Goal: Task Accomplishment & Management: Manage account settings

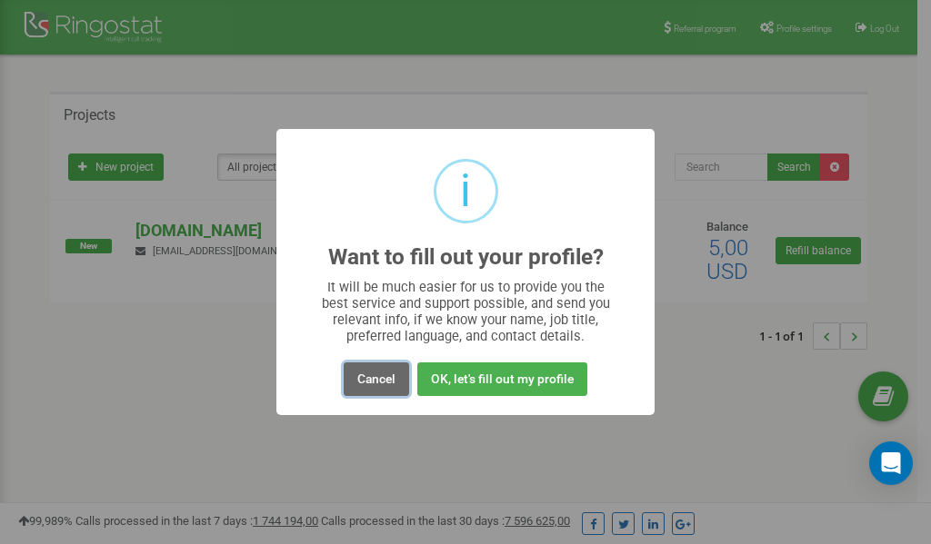
click at [375, 382] on button "Cancel" at bounding box center [376, 380] width 65 height 34
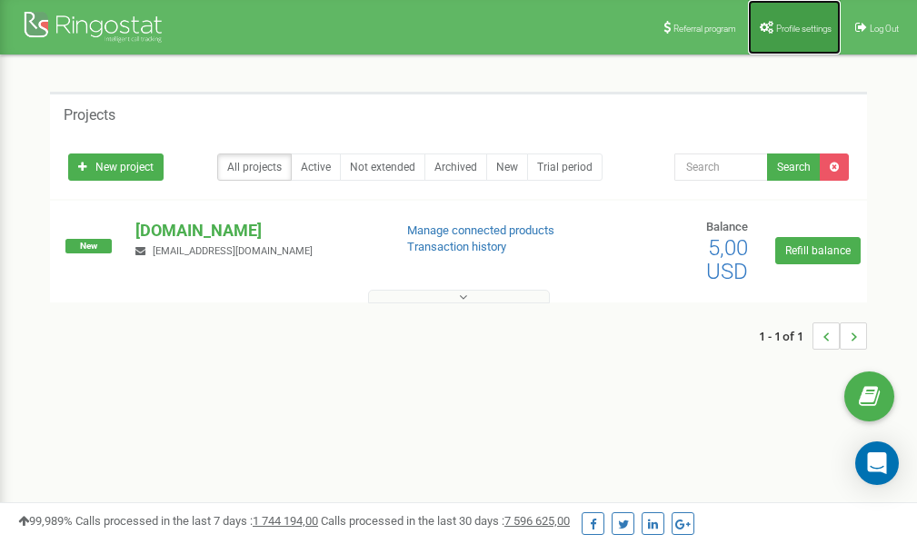
click at [797, 28] on span "Profile settings" at bounding box center [803, 29] width 55 height 10
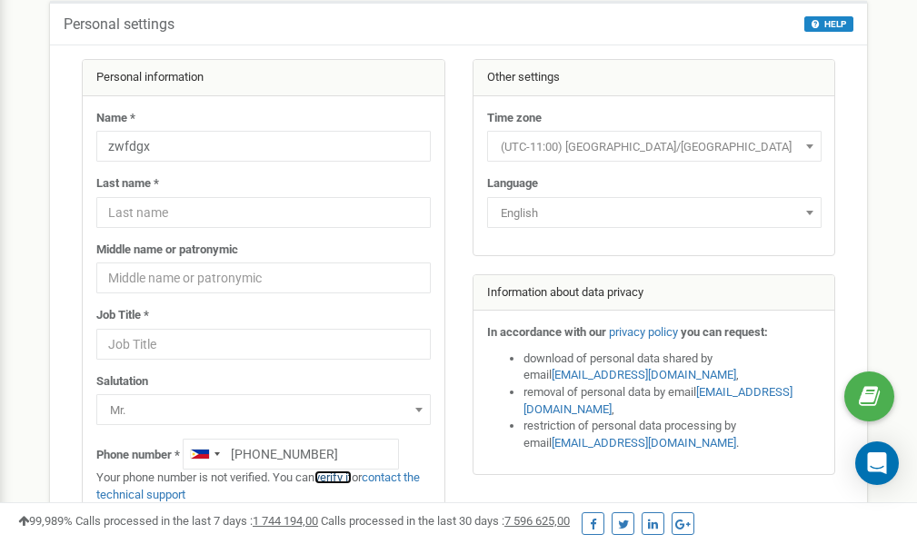
click at [338, 479] on link "verify it" at bounding box center [332, 478] width 37 height 14
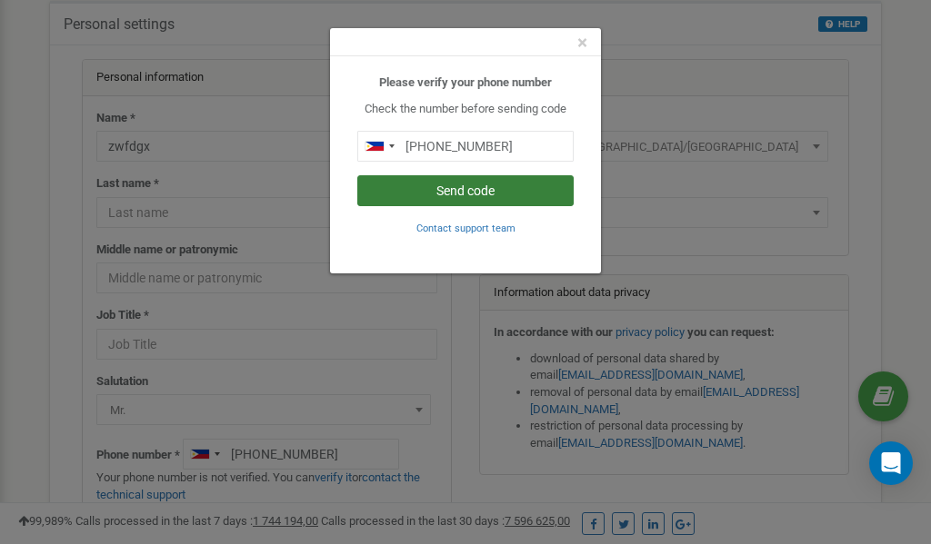
click at [433, 188] on button "Send code" at bounding box center [465, 190] width 216 height 31
